Goal: Task Accomplishment & Management: Manage account settings

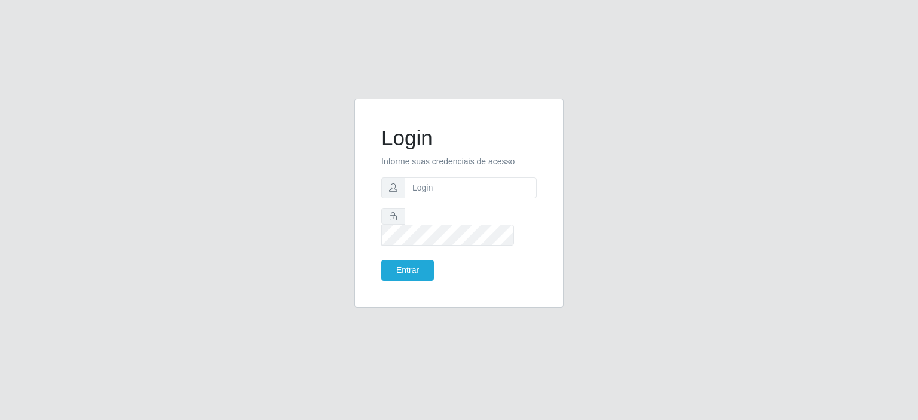
click at [522, 196] on input "text" at bounding box center [471, 188] width 132 height 21
type input "[EMAIL_ADDRESS][DOMAIN_NAME]"
click at [410, 266] on button "Entrar" at bounding box center [407, 270] width 53 height 21
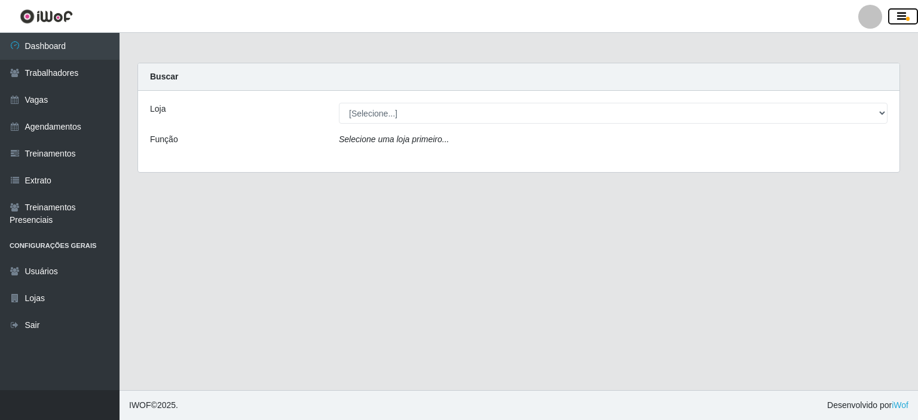
click at [903, 12] on icon "button" at bounding box center [901, 16] width 9 height 11
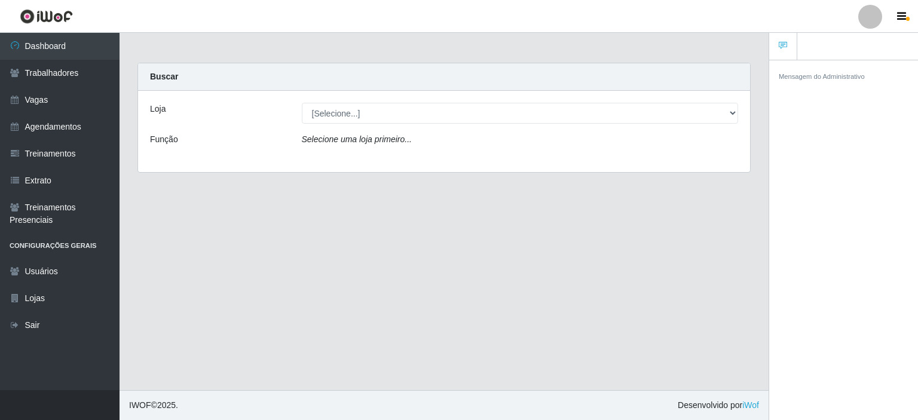
click at [873, 11] on div at bounding box center [870, 17] width 24 height 24
click at [814, 74] on button "Alterar Senha" at bounding box center [847, 68] width 108 height 25
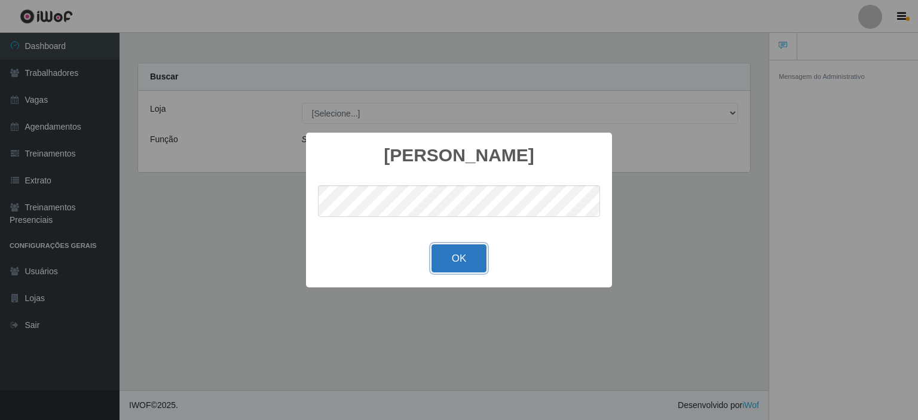
click at [462, 272] on button "OK" at bounding box center [460, 258] width 56 height 28
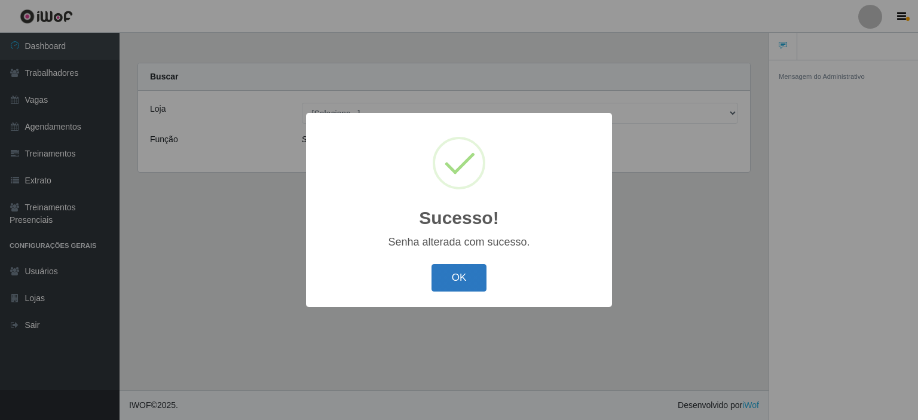
click at [441, 286] on button "OK" at bounding box center [460, 278] width 56 height 28
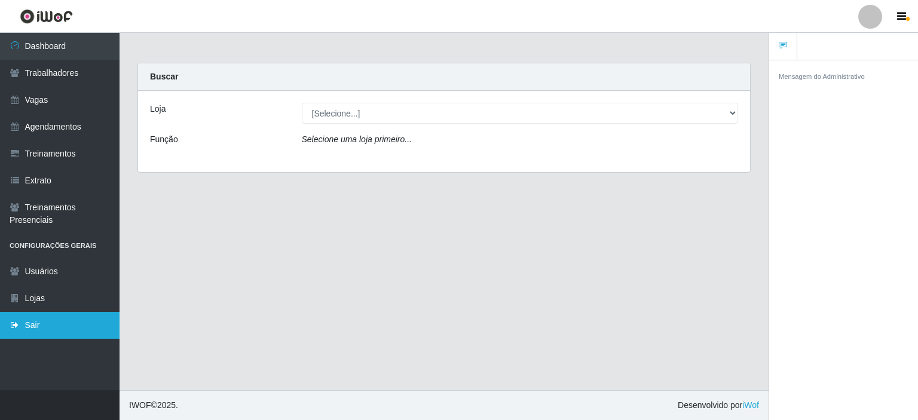
click at [69, 314] on link "Sair" at bounding box center [60, 325] width 120 height 27
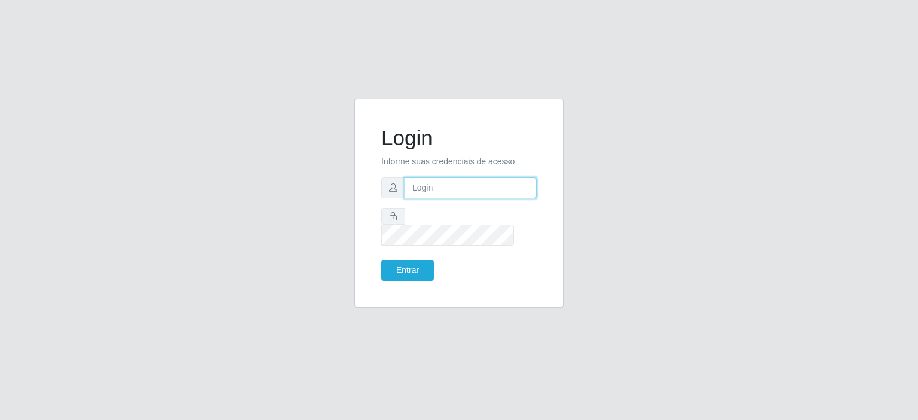
click at [421, 198] on input "text" at bounding box center [471, 188] width 132 height 21
type input "[EMAIL_ADDRESS][DOMAIN_NAME]"
click at [390, 265] on button "Entrar" at bounding box center [407, 270] width 53 height 21
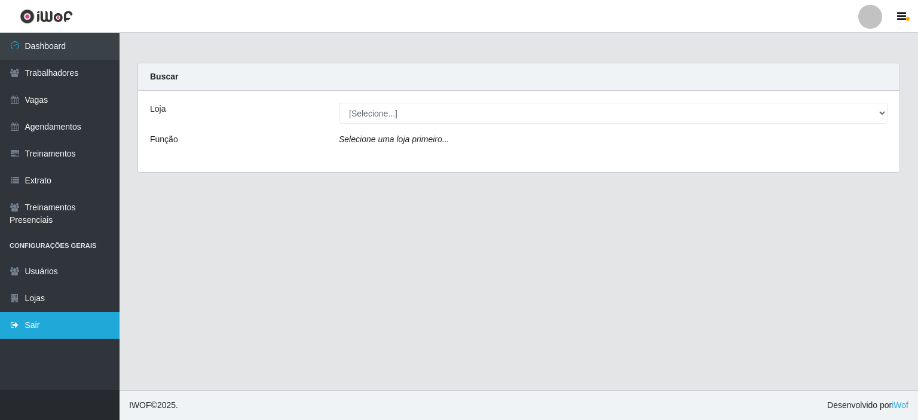
click at [50, 325] on link "Sair" at bounding box center [60, 325] width 120 height 27
